Goal: Task Accomplishment & Management: Use online tool/utility

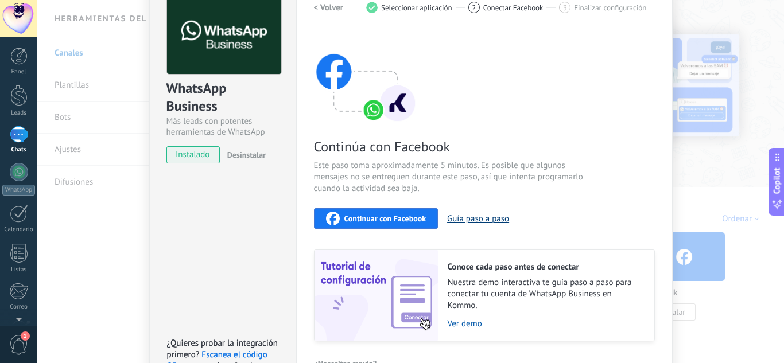
click at [478, 219] on button "Guía paso a paso" at bounding box center [478, 218] width 62 height 11
click at [365, 216] on span "Continuar con Facebook" at bounding box center [385, 219] width 82 height 8
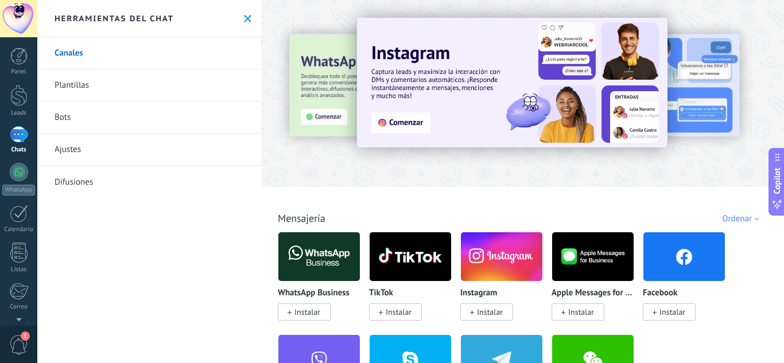
click at [330, 256] on img at bounding box center [318, 257] width 81 height 56
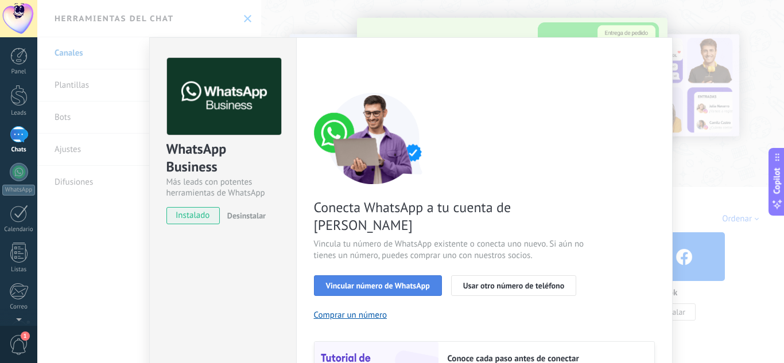
click at [402, 282] on span "Vincular número de WhatsApp" at bounding box center [378, 286] width 104 height 8
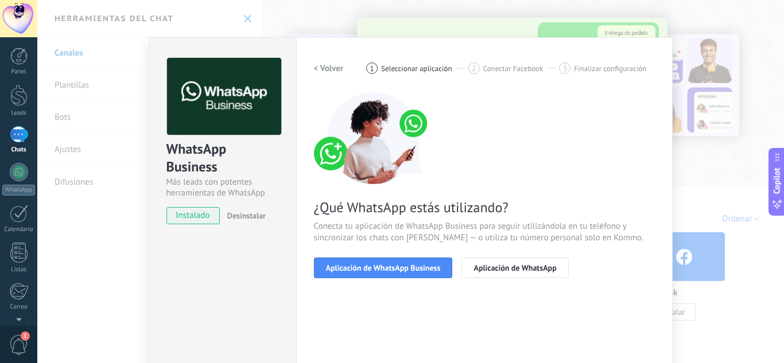
click at [402, 268] on span "Aplicación de WhatsApp Business" at bounding box center [383, 268] width 115 height 8
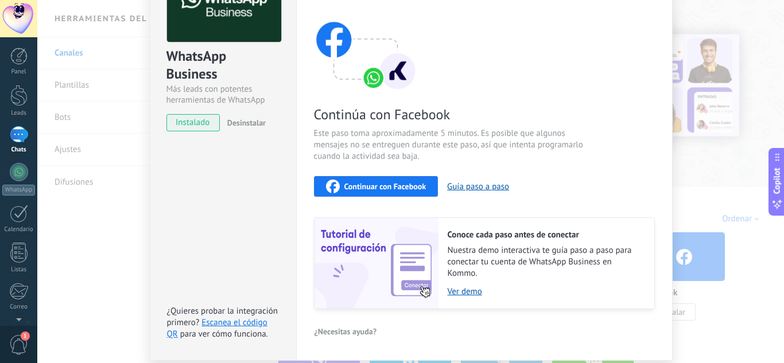
scroll to position [108, 0]
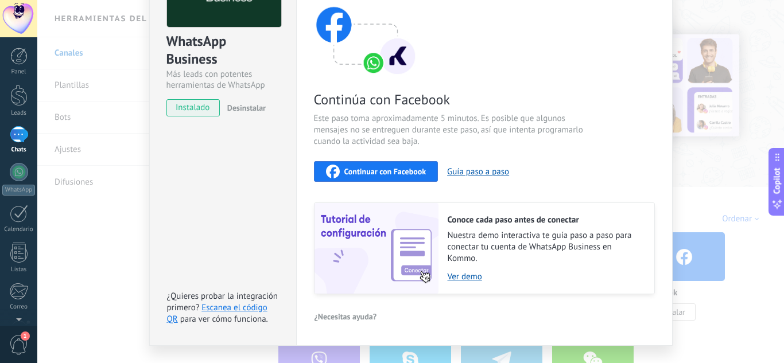
click at [369, 168] on span "Continuar con Facebook" at bounding box center [385, 172] width 82 height 8
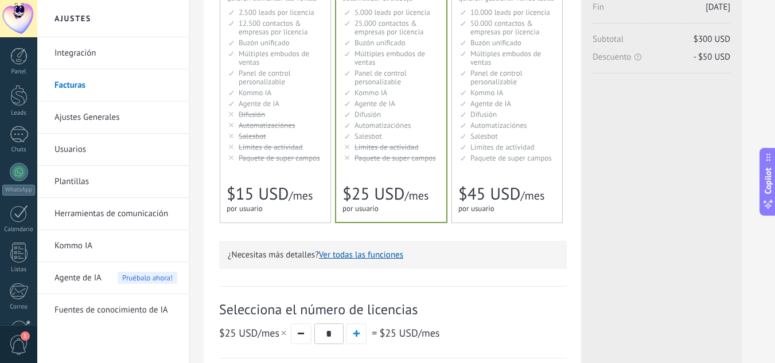
click at [403, 129] on span "Automatizaciónes" at bounding box center [383, 125] width 57 height 10
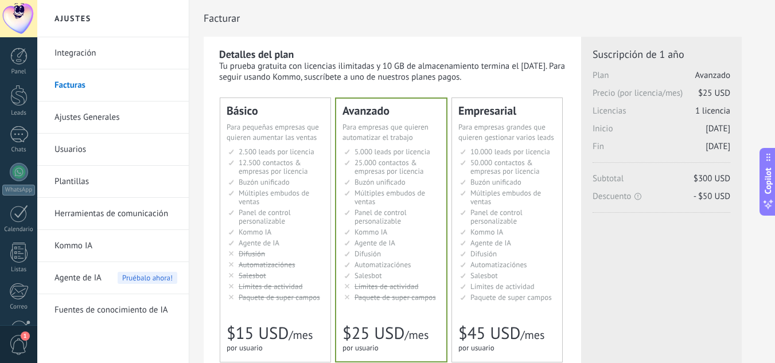
click at [69, 54] on link "Integración" at bounding box center [116, 53] width 123 height 32
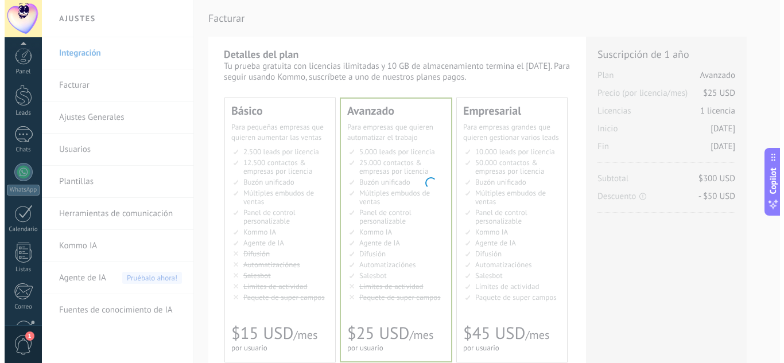
scroll to position [114, 0]
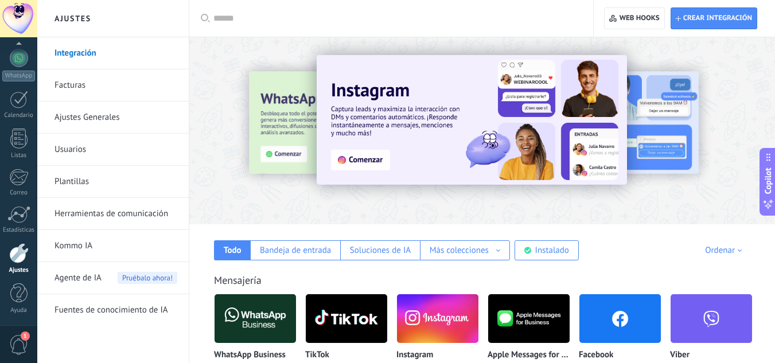
click at [259, 317] on img at bounding box center [255, 319] width 81 height 56
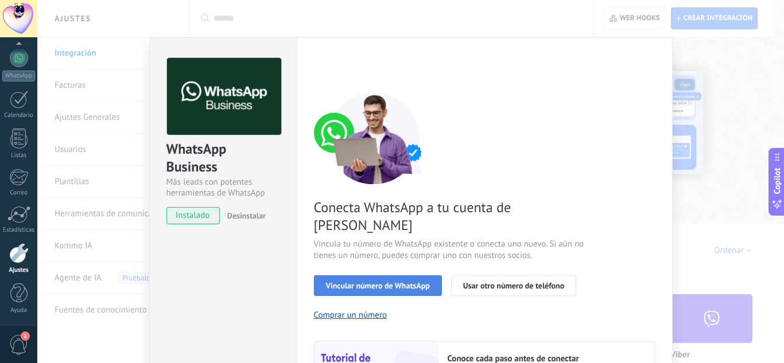
click at [395, 275] on button "Vincular número de WhatsApp" at bounding box center [378, 285] width 128 height 21
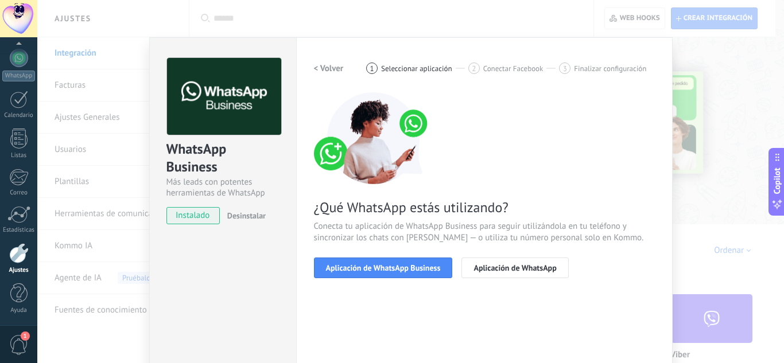
click at [395, 262] on button "Aplicación de WhatsApp Business" at bounding box center [383, 268] width 139 height 21
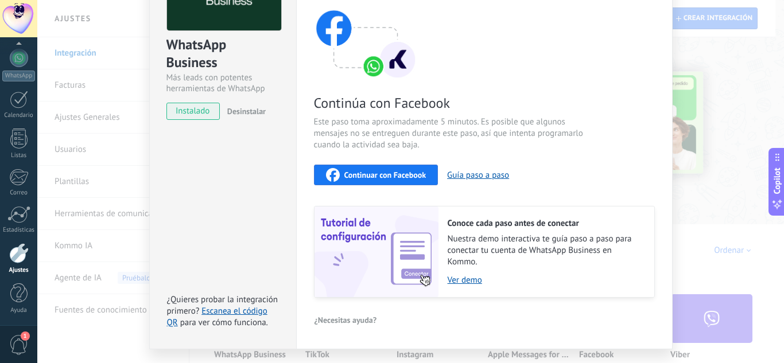
scroll to position [133, 0]
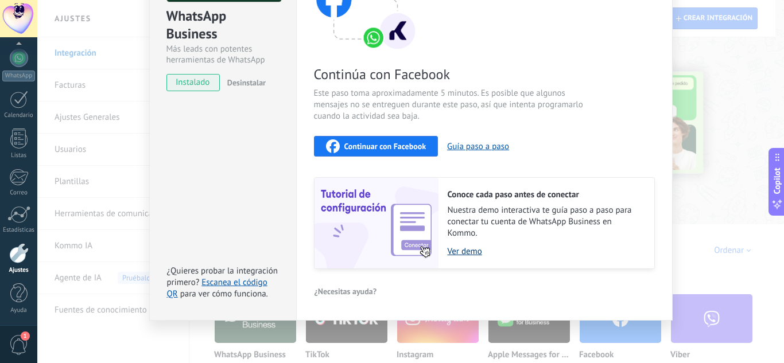
click at [463, 256] on link "Ver demo" at bounding box center [545, 251] width 195 height 11
click at [379, 138] on button "Continuar con Facebook" at bounding box center [376, 146] width 125 height 21
click at [481, 146] on button "Guía paso a paso" at bounding box center [478, 146] width 62 height 11
